Goal: Task Accomplishment & Management: Use online tool/utility

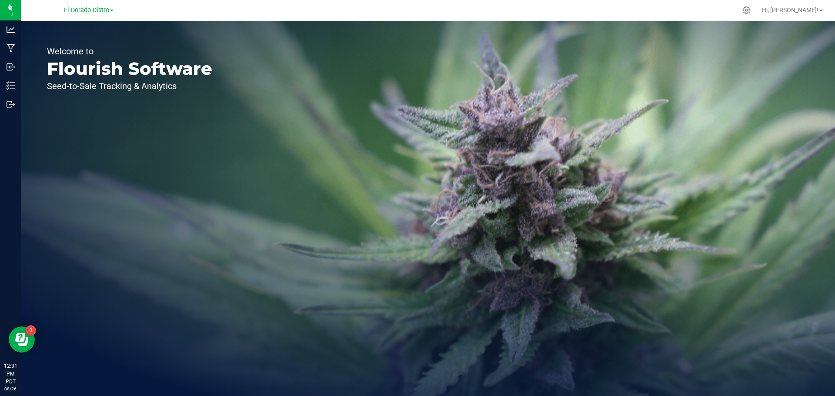
click at [211, 187] on div "Welcome to Flourish Software Seed-to-Sale Tracking & Analytics" at bounding box center [129, 208] width 217 height 375
drag, startPoint x: 168, startPoint y: 198, endPoint x: 170, endPoint y: 163, distance: 35.7
click at [169, 198] on div "Welcome to Flourish Software Seed-to-Sale Tracking & Analytics" at bounding box center [129, 208] width 217 height 375
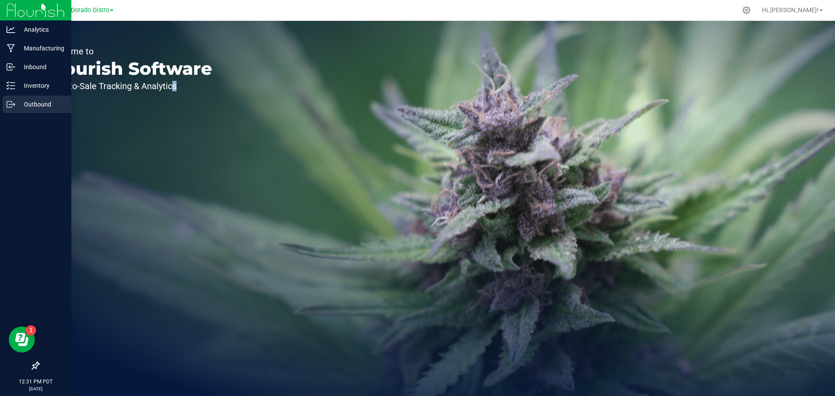
click at [21, 99] on div "Outbound" at bounding box center [37, 104] width 69 height 17
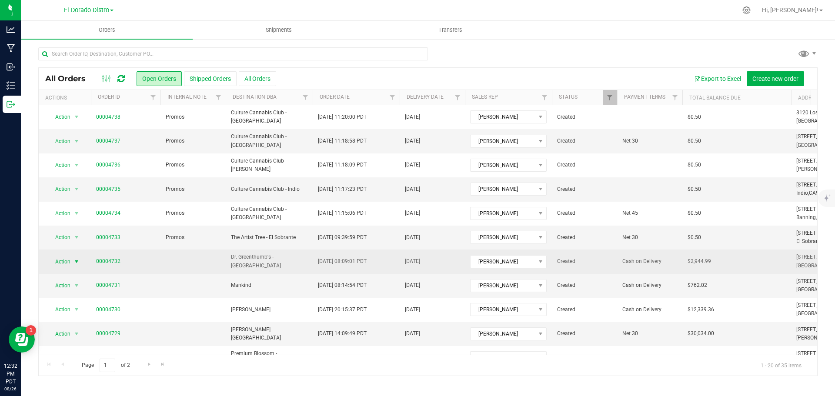
click at [57, 263] on span "Action" at bounding box center [58, 262] width 23 height 12
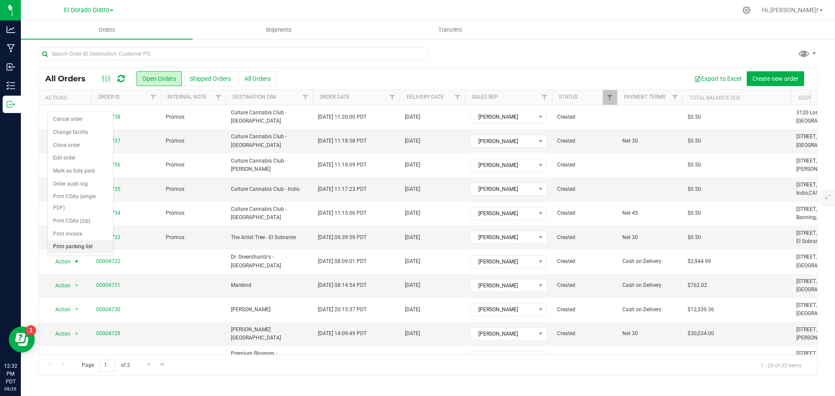
click at [73, 244] on li "Print packing list" at bounding box center [80, 246] width 65 height 13
click at [64, 287] on span "Action" at bounding box center [58, 286] width 23 height 12
click at [69, 268] on li "Print packing list" at bounding box center [80, 271] width 65 height 13
click at [67, 335] on span "Action" at bounding box center [58, 334] width 23 height 12
click at [82, 316] on li "Print packing list" at bounding box center [80, 319] width 65 height 13
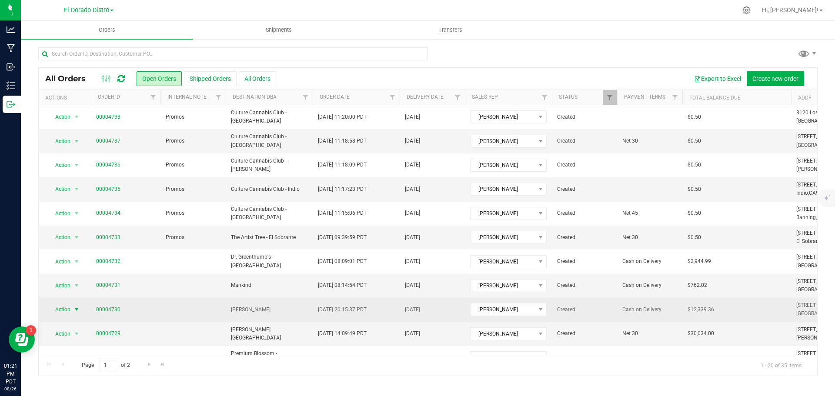
click at [74, 312] on span "select" at bounding box center [76, 309] width 7 height 7
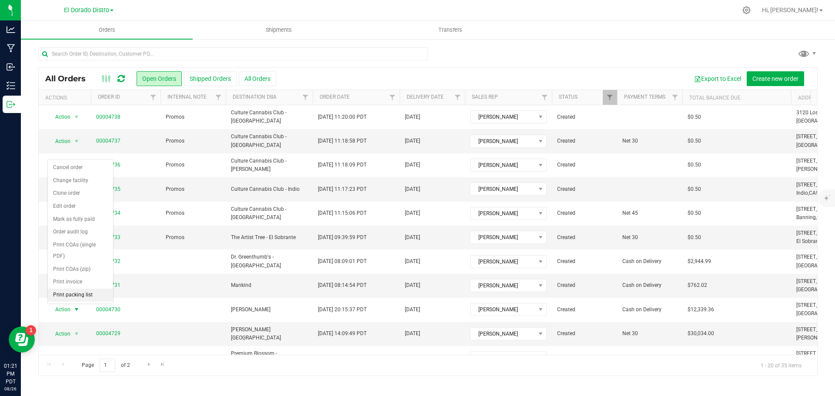
click at [76, 293] on li "Print packing list" at bounding box center [80, 295] width 65 height 13
click at [490, 47] on div "All Orders Open Orders Shipped Orders All Orders Export to Excel Create new ord…" at bounding box center [428, 211] width 814 height 347
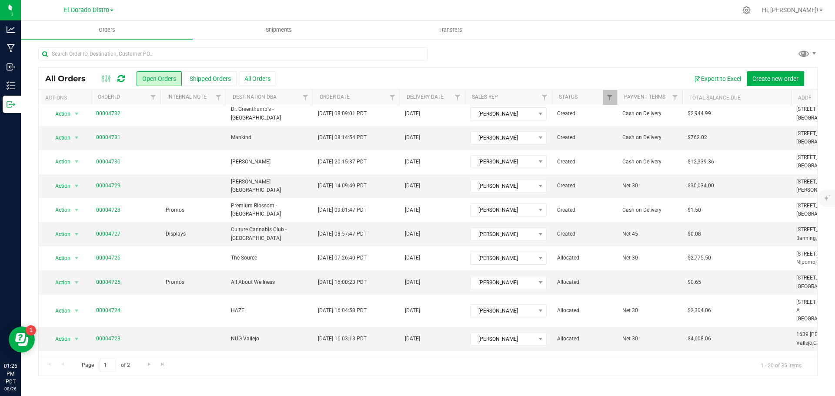
scroll to position [21, 0]
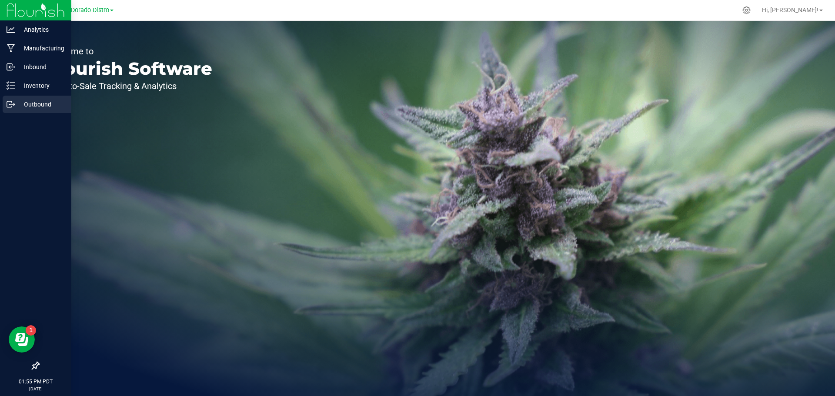
click at [14, 103] on icon at bounding box center [11, 104] width 9 height 9
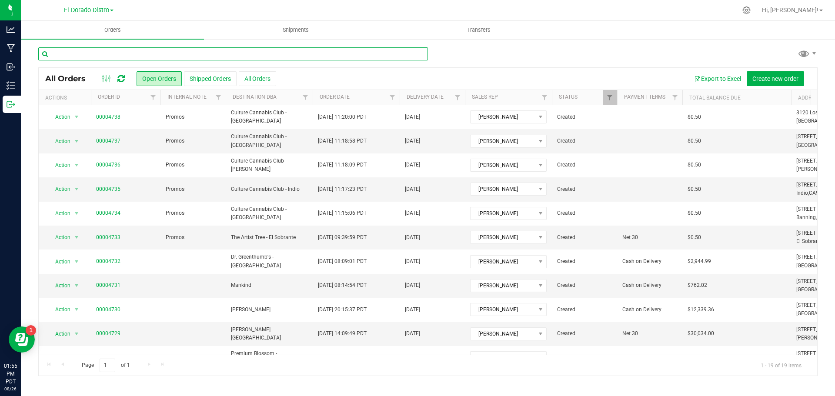
click at [146, 53] on input "text" at bounding box center [233, 53] width 390 height 13
type input "smalls"
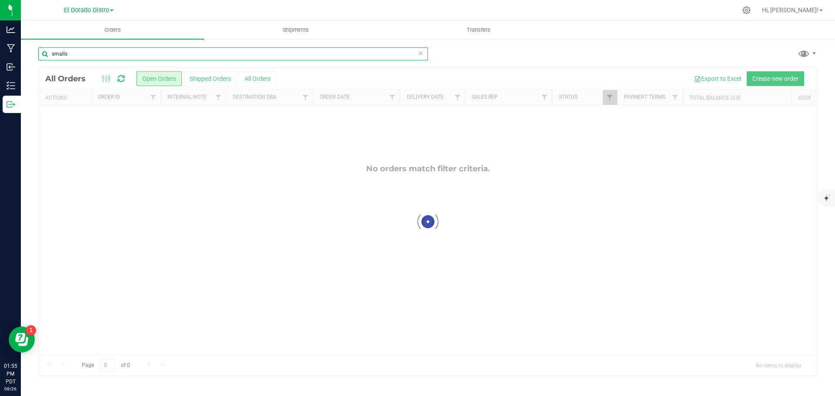
drag, startPoint x: 119, startPoint y: 60, endPoint x: -91, endPoint y: 46, distance: 210.0
click at [0, 46] on html "Analytics Manufacturing Inbound Inventory Outbound 01:55 PM PDT 08/26/2025 08/2…" at bounding box center [417, 198] width 835 height 396
type input "brentwood"
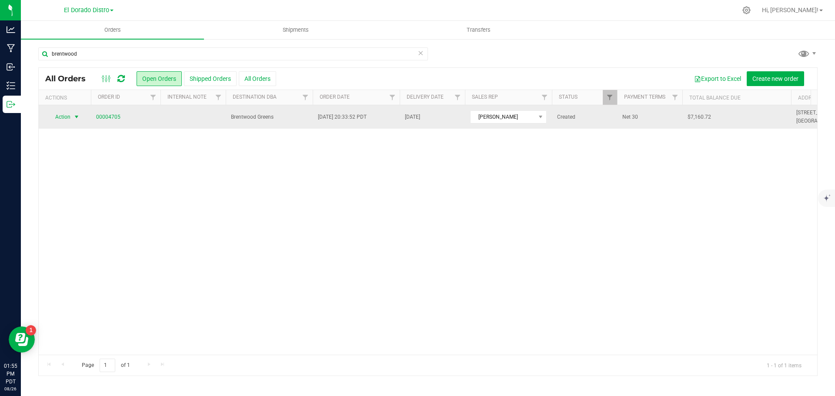
click at [68, 113] on span "Action" at bounding box center [58, 117] width 23 height 12
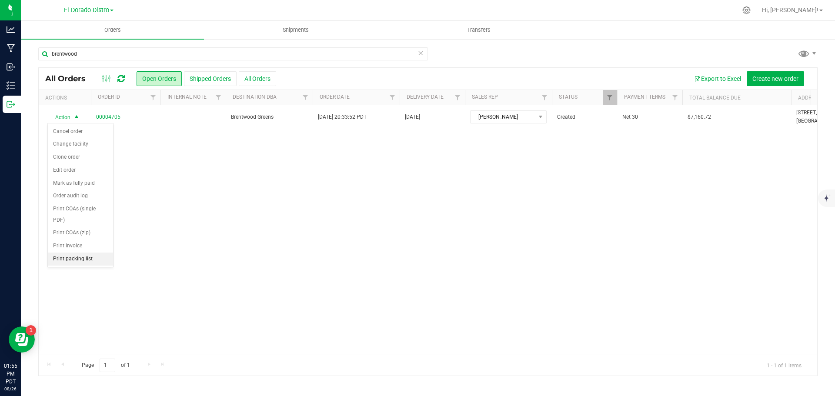
click at [74, 259] on li "Print packing list" at bounding box center [80, 259] width 65 height 13
